Goal: Task Accomplishment & Management: Use online tool/utility

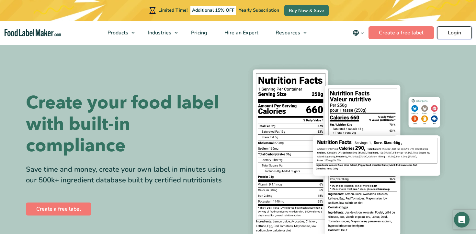
click at [454, 29] on link "Login" at bounding box center [454, 32] width 35 height 13
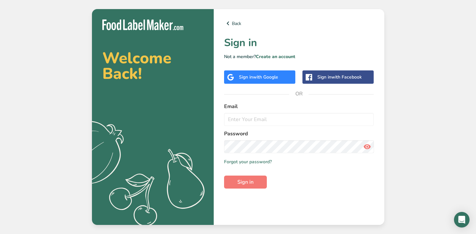
click at [284, 129] on form "Email Password Remember me Forgot your password? Sign in" at bounding box center [299, 145] width 150 height 86
click at [280, 119] on input "email" at bounding box center [299, 119] width 150 height 13
type input "admin@lovesnacksfl.com"
click at [224, 175] on button "Sign in" at bounding box center [245, 181] width 43 height 13
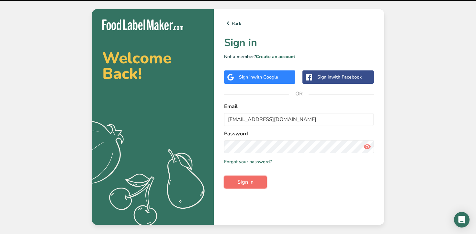
click at [251, 182] on span "Sign in" at bounding box center [246, 182] width 16 height 8
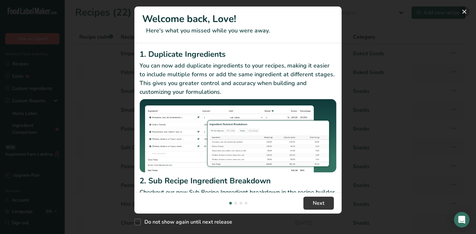
click at [463, 9] on button "New Features" at bounding box center [465, 11] width 10 height 10
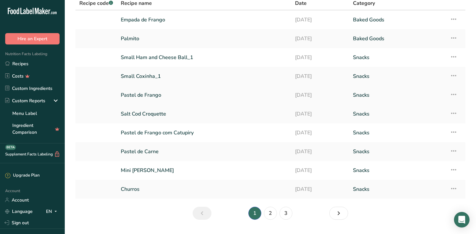
scroll to position [38, 0]
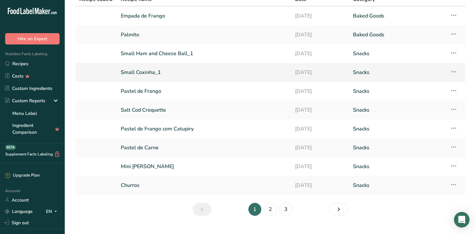
click at [205, 76] on link "Small Coxinha_1" at bounding box center [204, 72] width 167 height 14
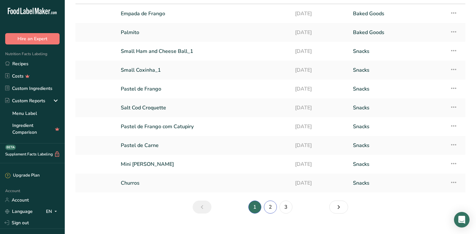
click at [272, 205] on link "2" at bounding box center [270, 206] width 13 height 13
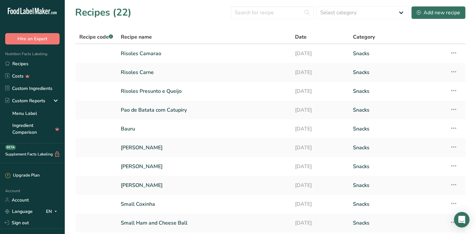
scroll to position [51, 0]
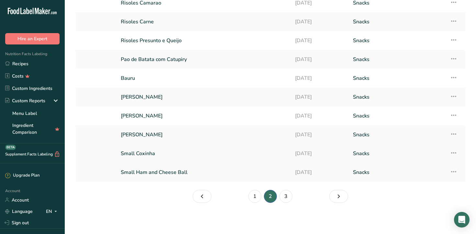
click at [231, 152] on link "Small Coxinha" at bounding box center [204, 153] width 167 height 14
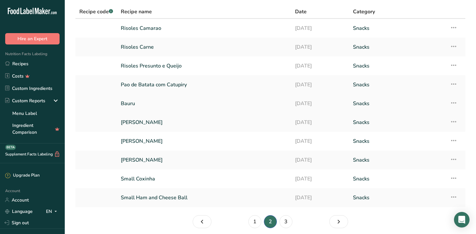
scroll to position [51, 0]
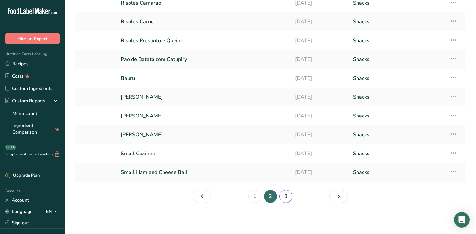
click at [288, 200] on link "3" at bounding box center [286, 196] width 13 height 13
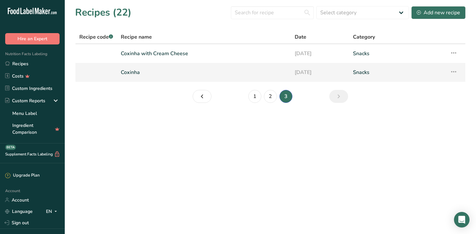
click at [193, 78] on link "Coxinha" at bounding box center [204, 72] width 166 height 14
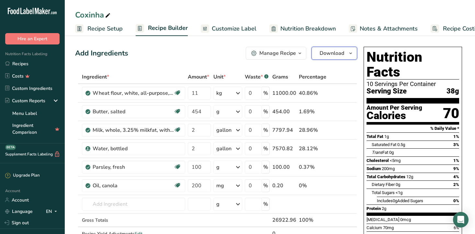
click at [349, 50] on icon "button" at bounding box center [350, 53] width 5 height 8
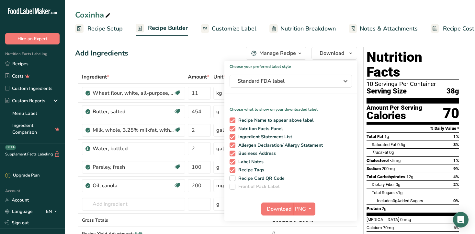
click at [342, 74] on div "Choose your preferred label style Standard FDA label Standard FDA label The mos…" at bounding box center [291, 140] width 133 height 159
click at [342, 78] on icon "button" at bounding box center [346, 81] width 8 height 12
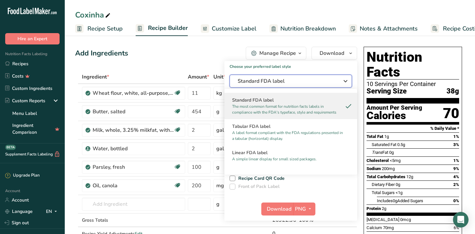
click at [342, 78] on icon "button" at bounding box center [346, 81] width 8 height 12
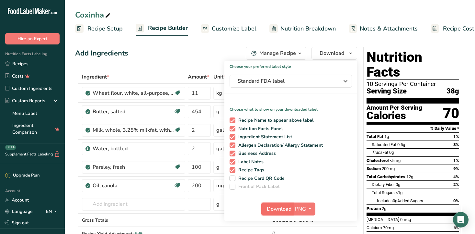
click at [285, 208] on span "Download" at bounding box center [279, 209] width 25 height 8
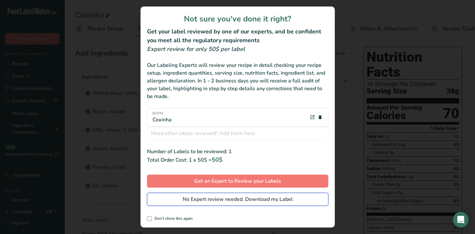
click at [273, 197] on span "No Expert review needed. Download my Label" at bounding box center [238, 199] width 110 height 8
